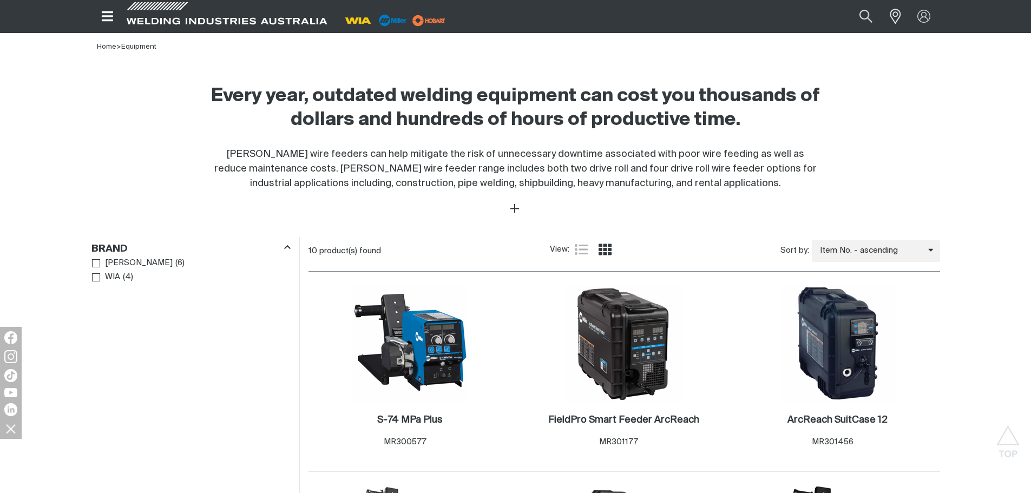
scroll to position [541, 0]
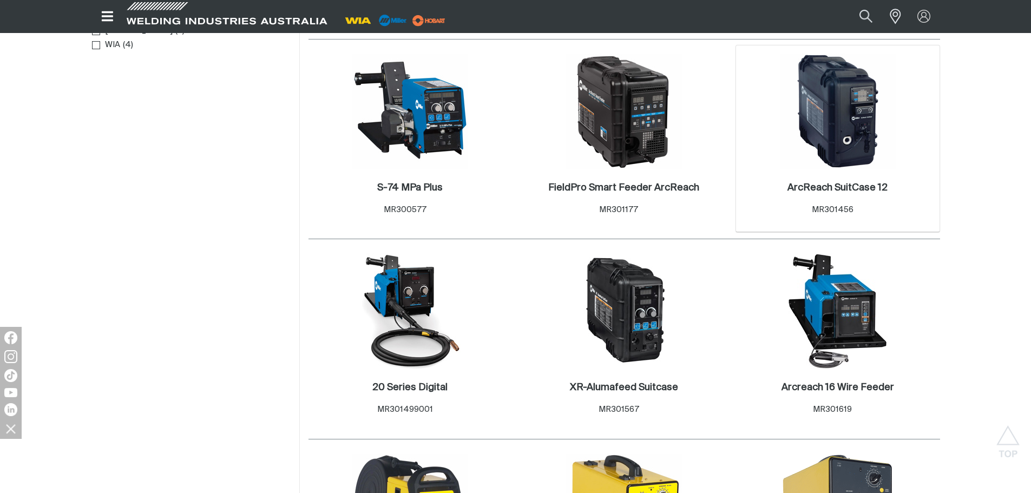
click at [851, 120] on img at bounding box center [838, 112] width 116 height 116
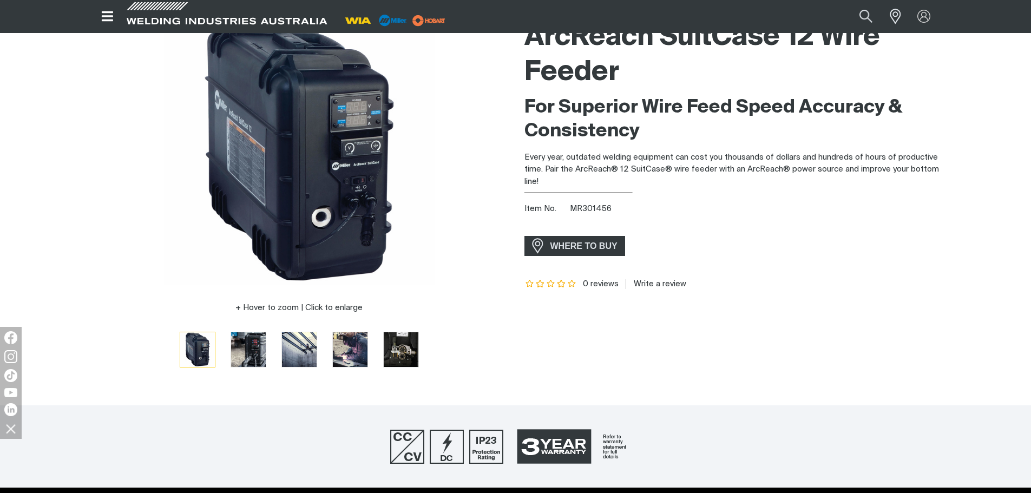
scroll to position [216, 0]
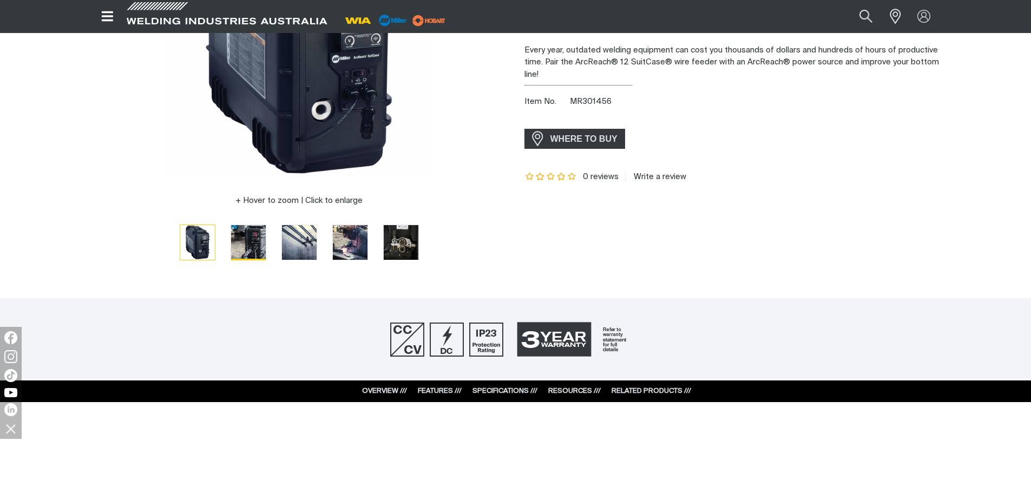
click at [249, 249] on img "Go to slide 2" at bounding box center [248, 242] width 35 height 35
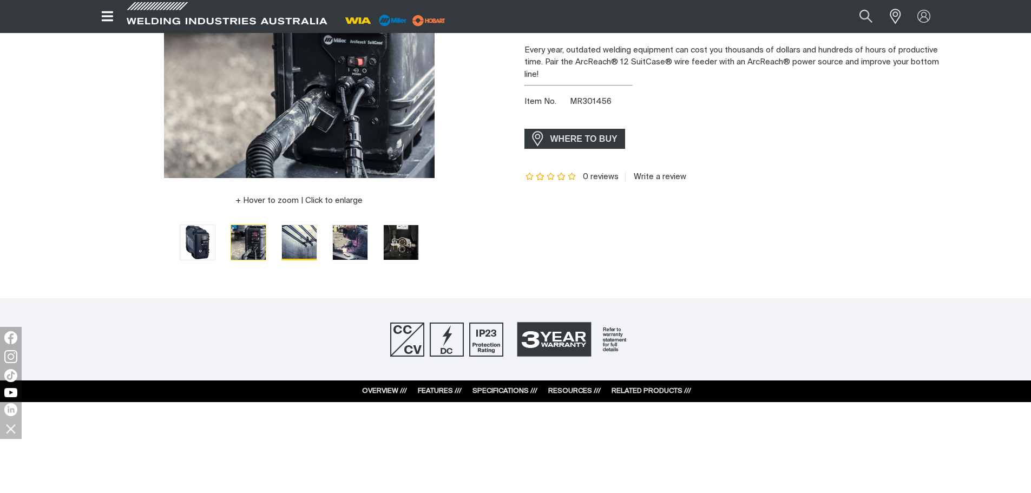
click at [303, 242] on img "Go to slide 3" at bounding box center [299, 242] width 35 height 35
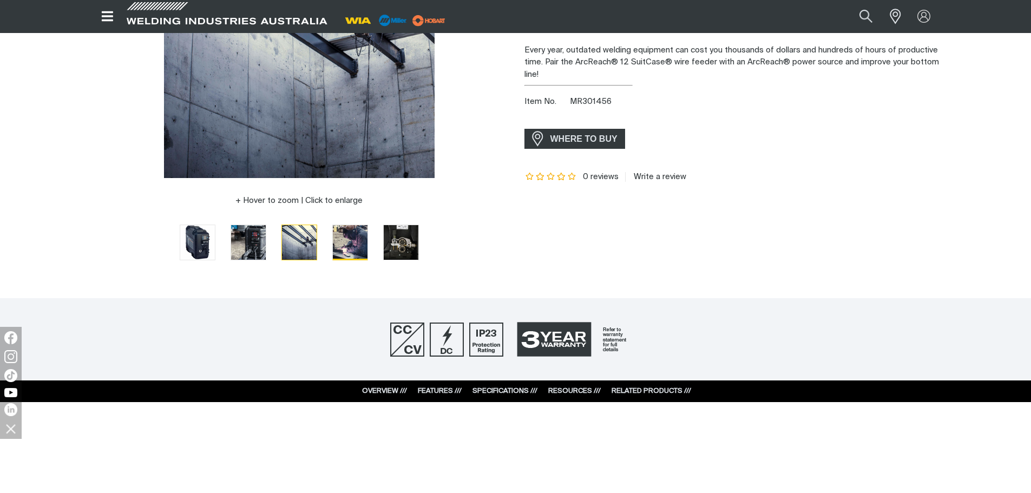
click at [351, 245] on img "Go to slide 4" at bounding box center [350, 242] width 35 height 35
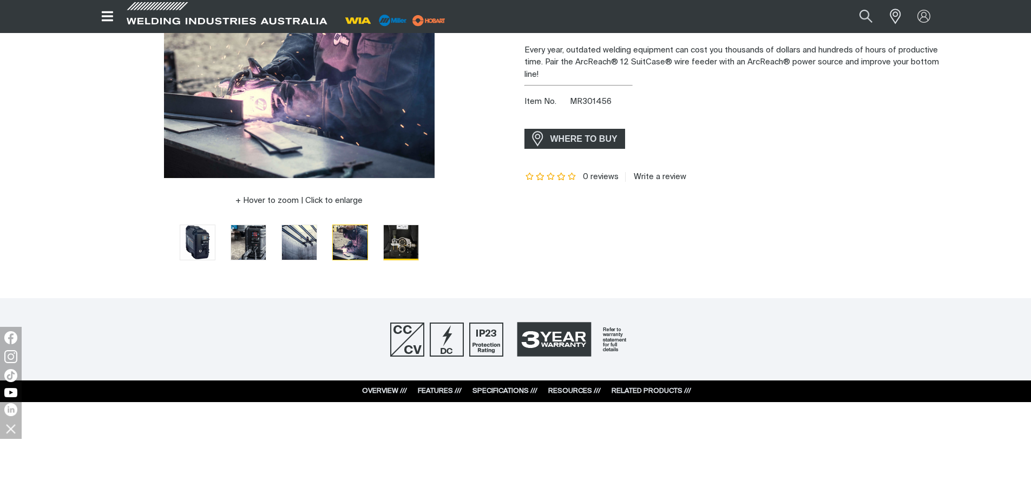
click at [402, 245] on img "Go to slide 5" at bounding box center [401, 242] width 35 height 35
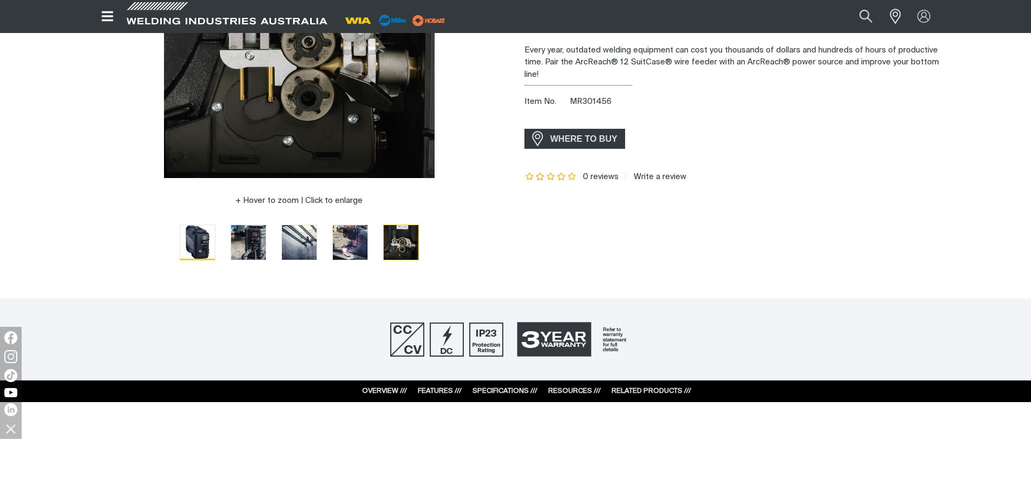
click at [199, 240] on img "Go to slide 1" at bounding box center [197, 242] width 35 height 35
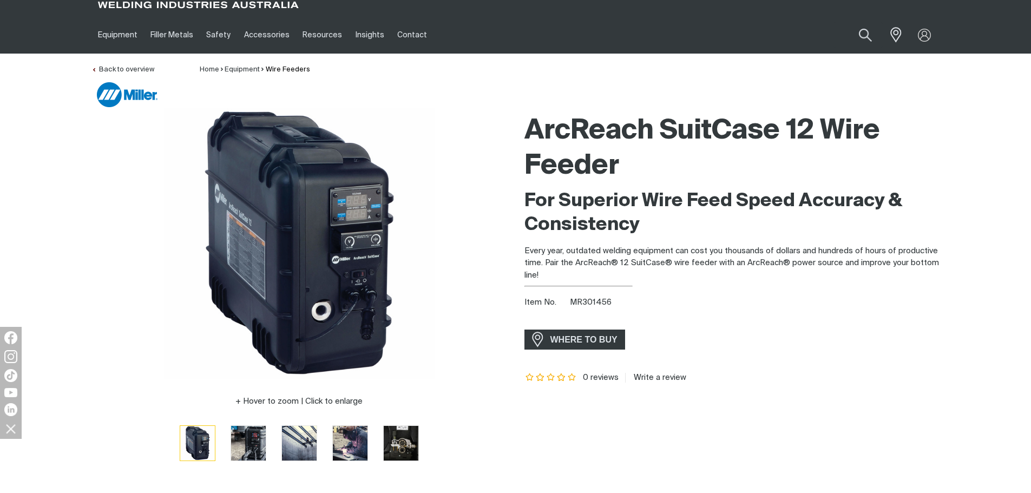
scroll to position [0, 0]
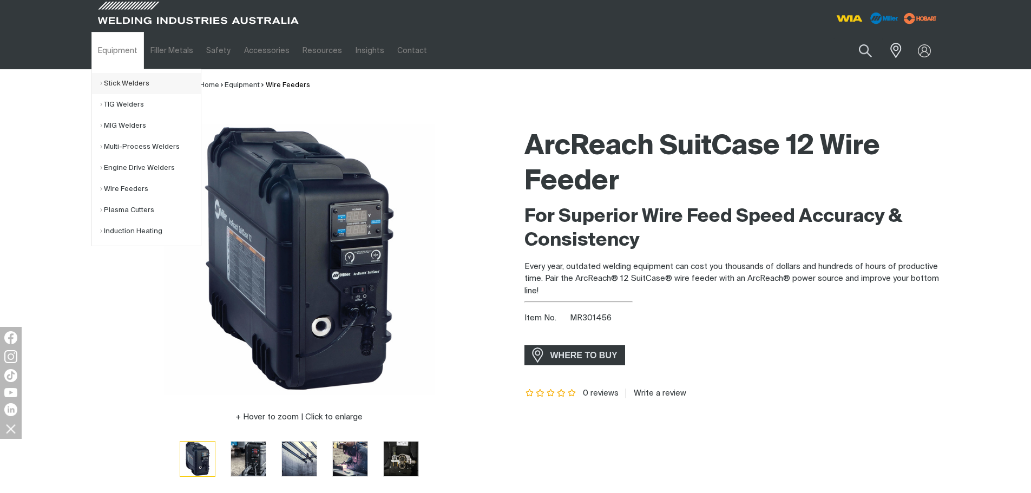
click at [120, 82] on link "Stick Welders" at bounding box center [150, 83] width 101 height 21
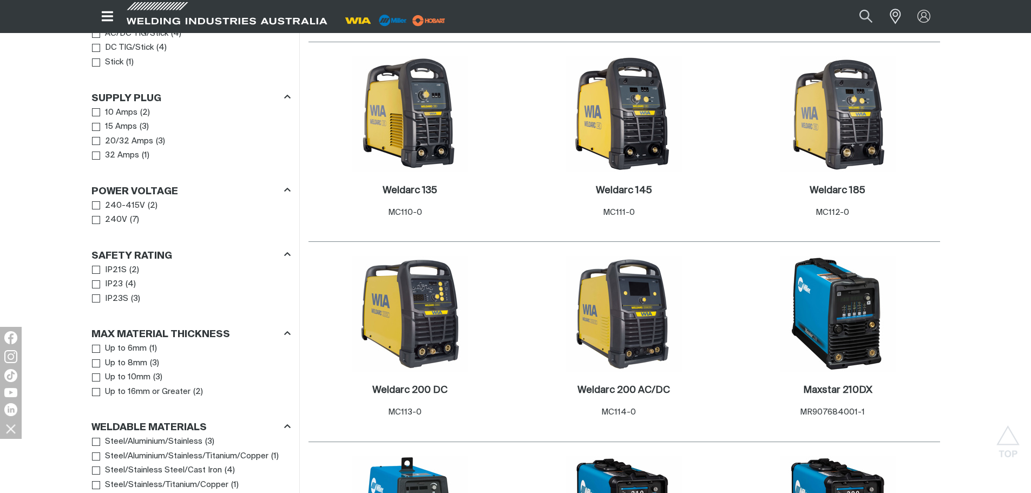
scroll to position [758, 0]
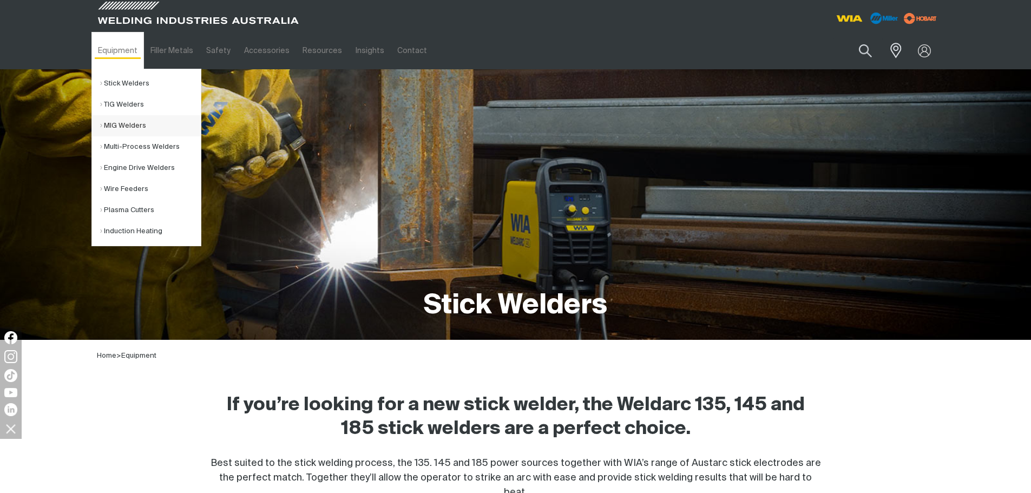
click at [121, 128] on link "MIG Welders" at bounding box center [150, 125] width 101 height 21
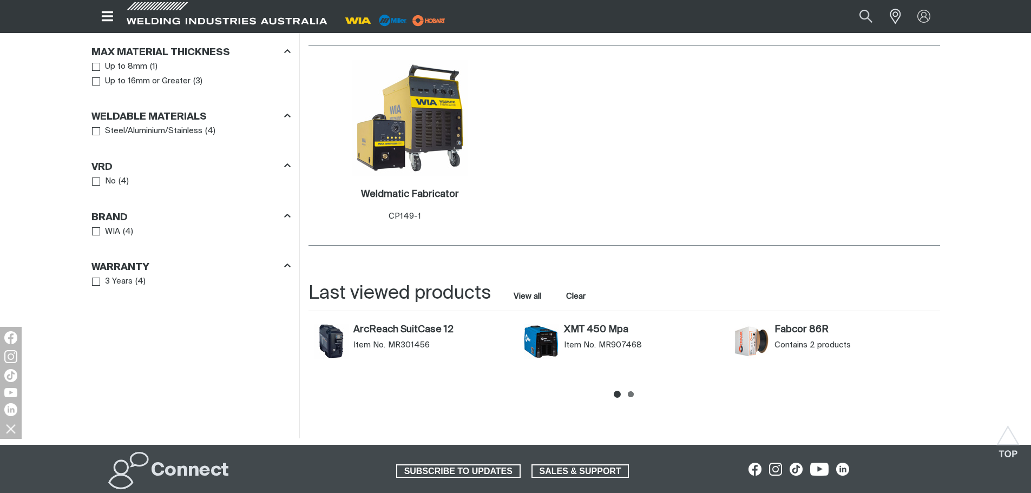
scroll to position [758, 0]
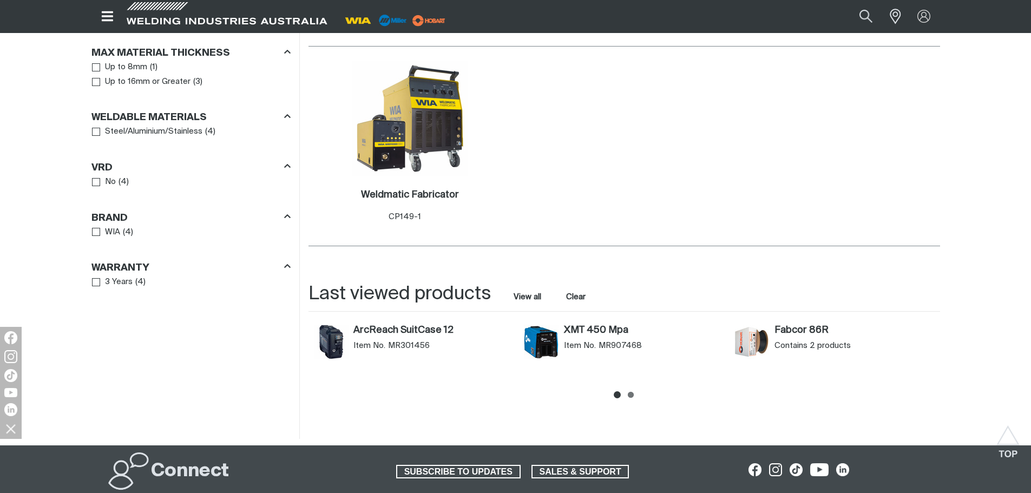
click at [581, 338] on div "XMT 450 Mpa Item No. MR907468" at bounding box center [644, 342] width 160 height 35
click at [541, 337] on img "XMT 450 Mpa (MR907468)" at bounding box center [541, 342] width 35 height 35
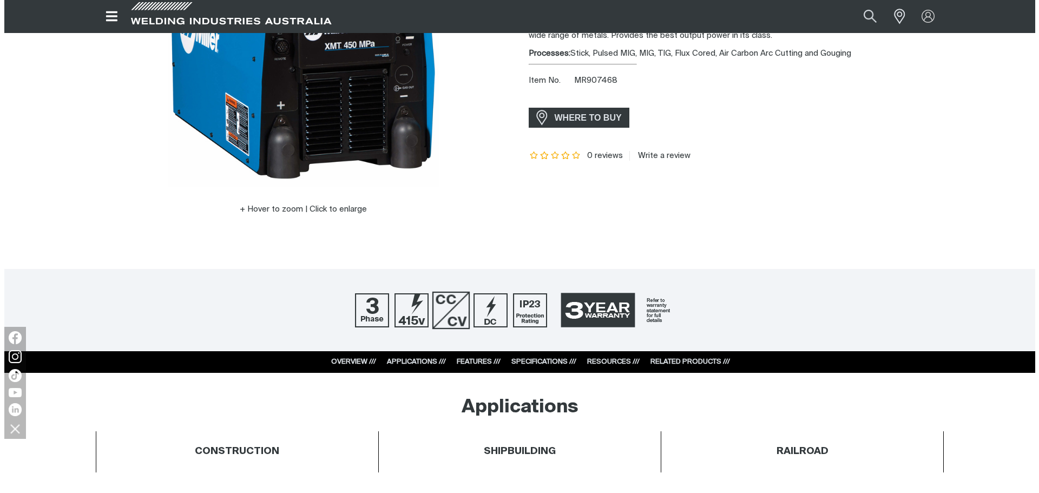
scroll to position [216, 0]
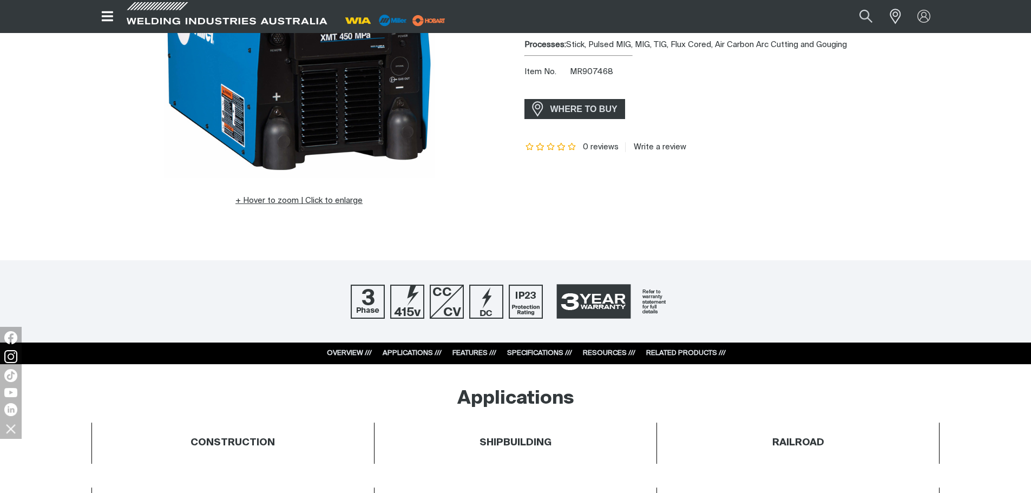
click at [293, 199] on button "Hover to zoom | Click to enlarge" at bounding box center [299, 200] width 140 height 13
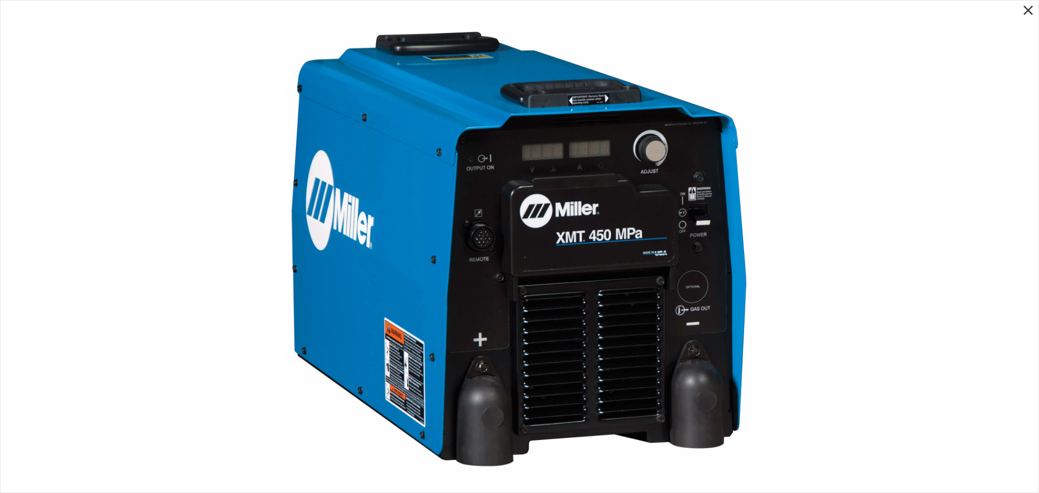
click at [621, 199] on img at bounding box center [520, 247] width 468 height 468
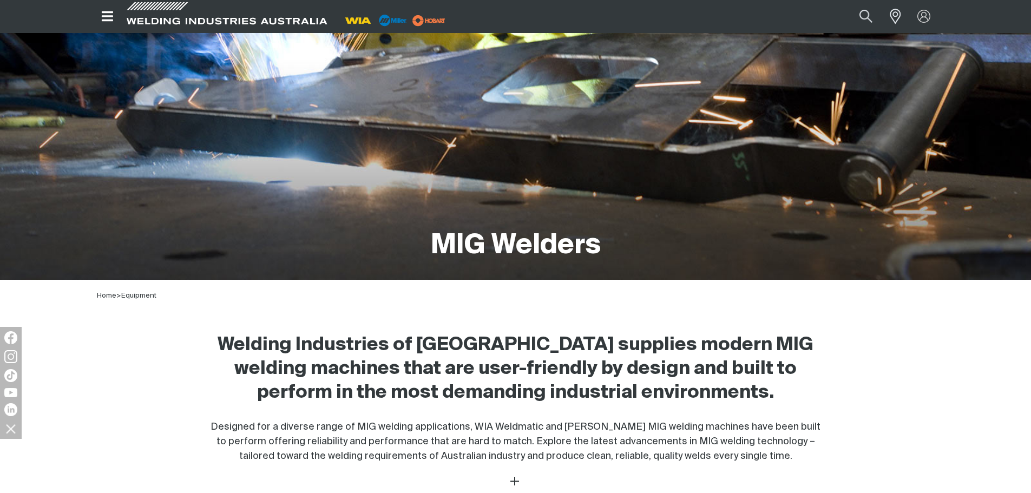
scroll to position [54, 0]
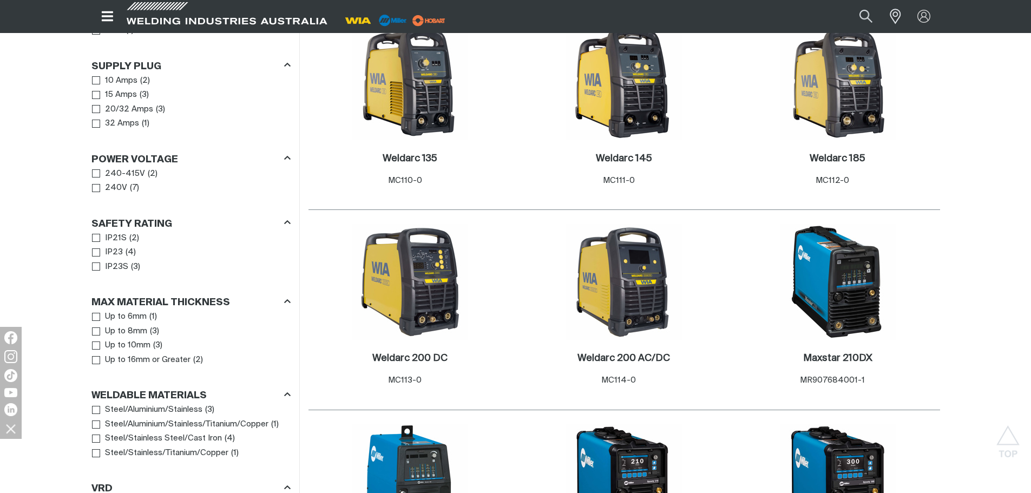
scroll to position [595, 0]
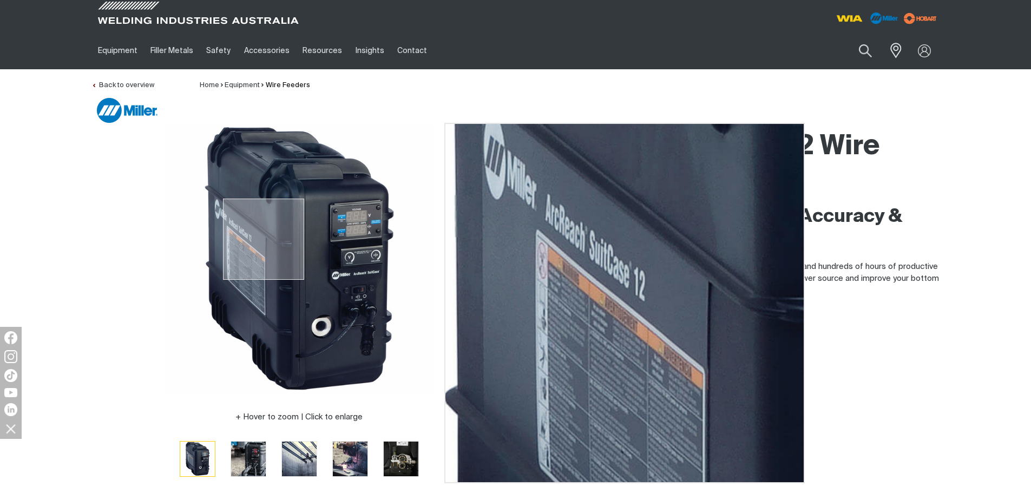
click at [264, 239] on img at bounding box center [299, 259] width 271 height 271
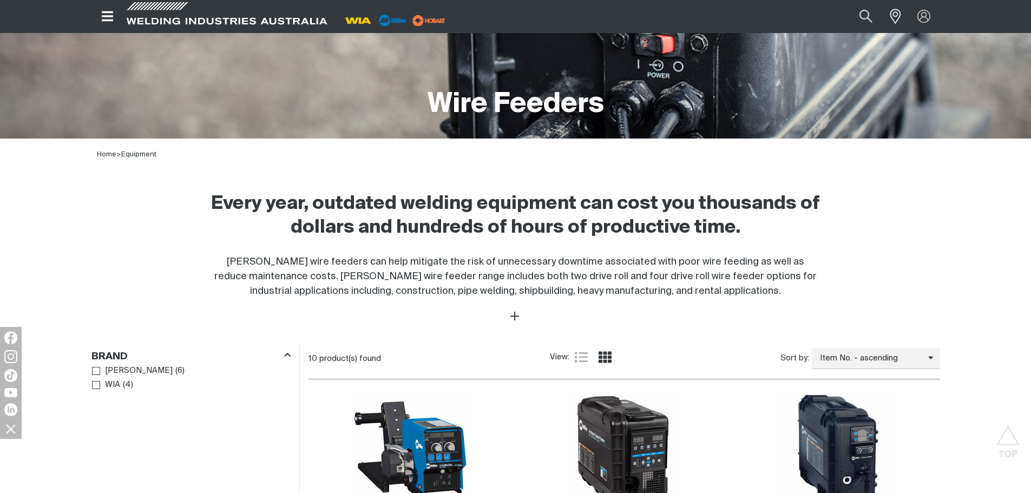
scroll to position [162, 0]
